Goal: Task Accomplishment & Management: Use online tool/utility

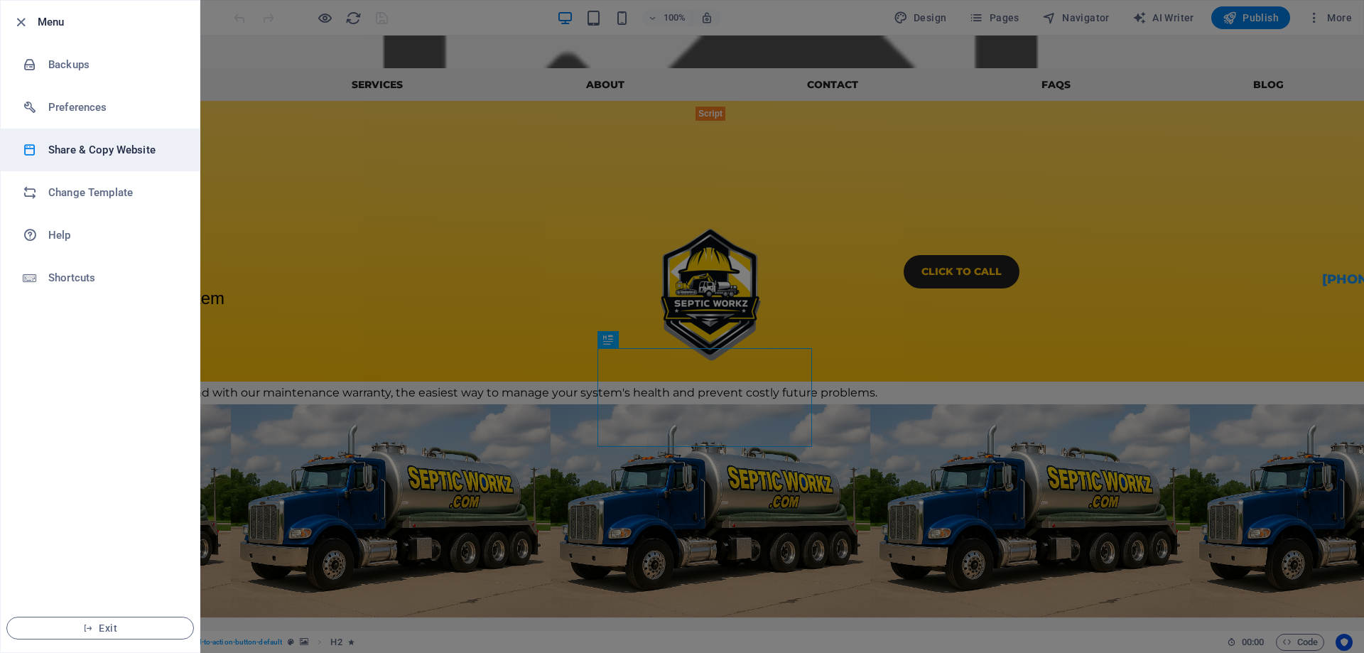
click at [92, 169] on li "Share & Copy Website" at bounding box center [100, 150] width 199 height 43
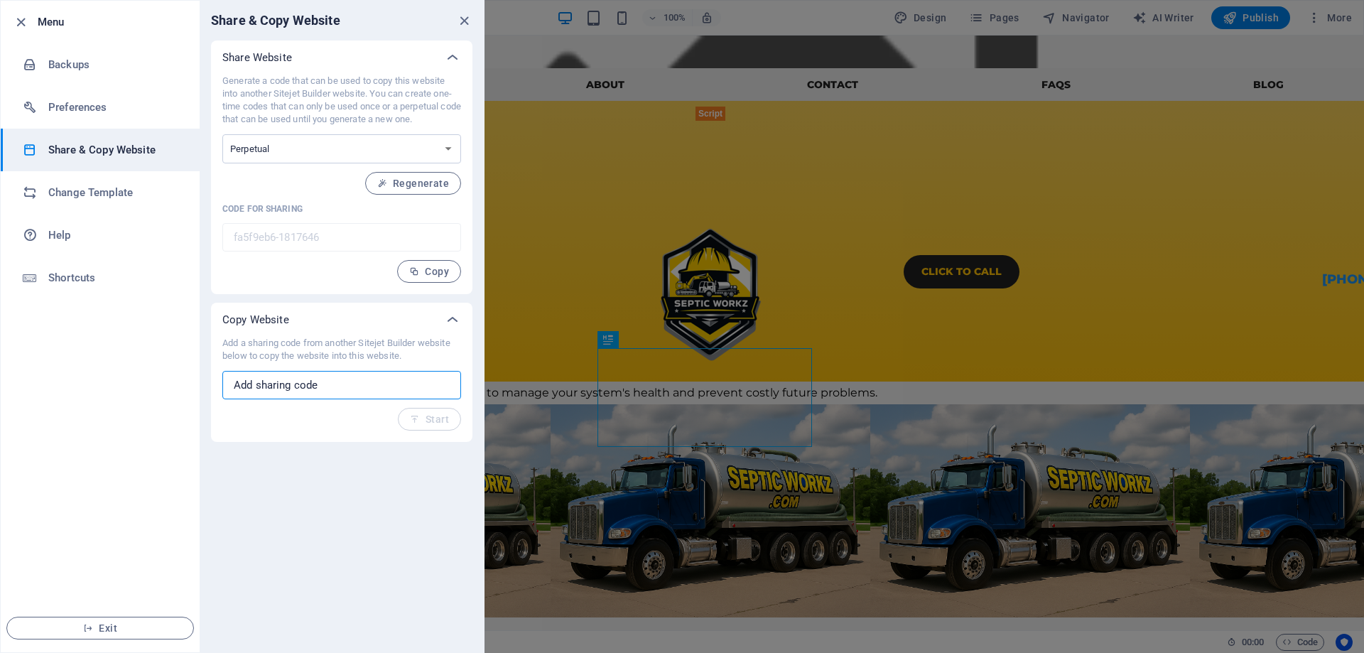
paste input "1b904b95-2075803"
type input "1b904b95-2075803"
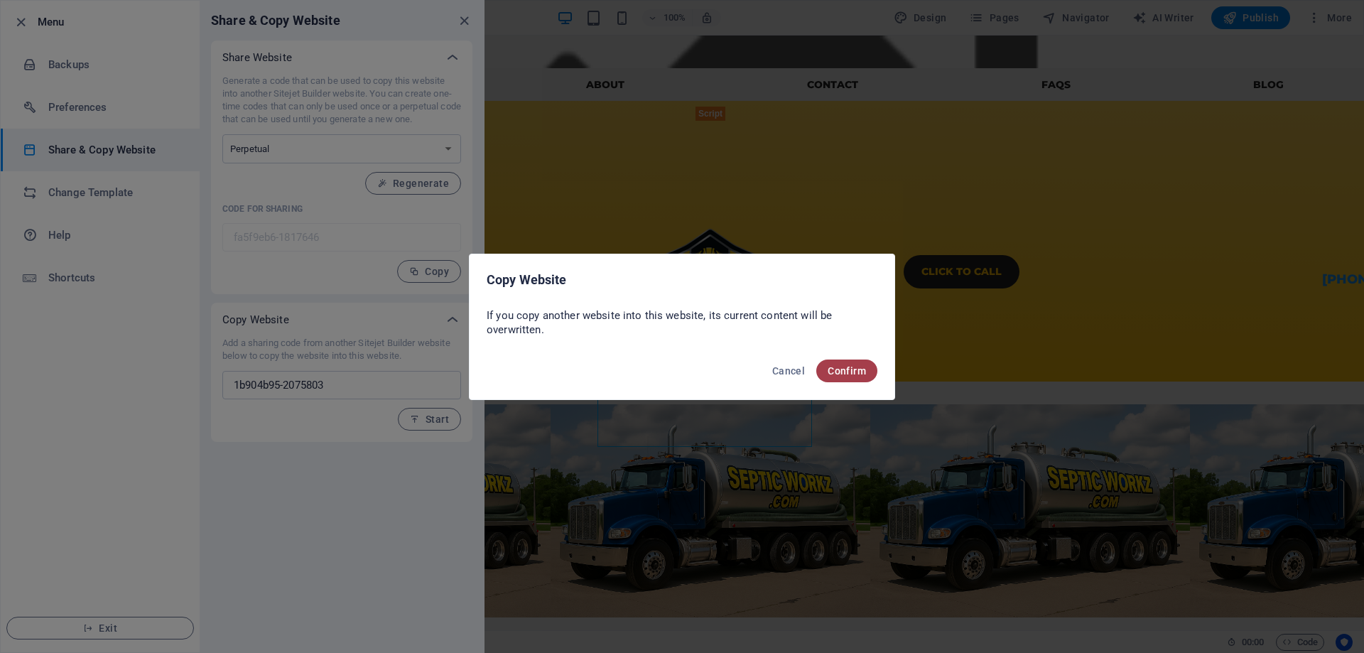
click at [870, 367] on button "Confirm" at bounding box center [846, 370] width 61 height 23
